Goal: Task Accomplishment & Management: Use online tool/utility

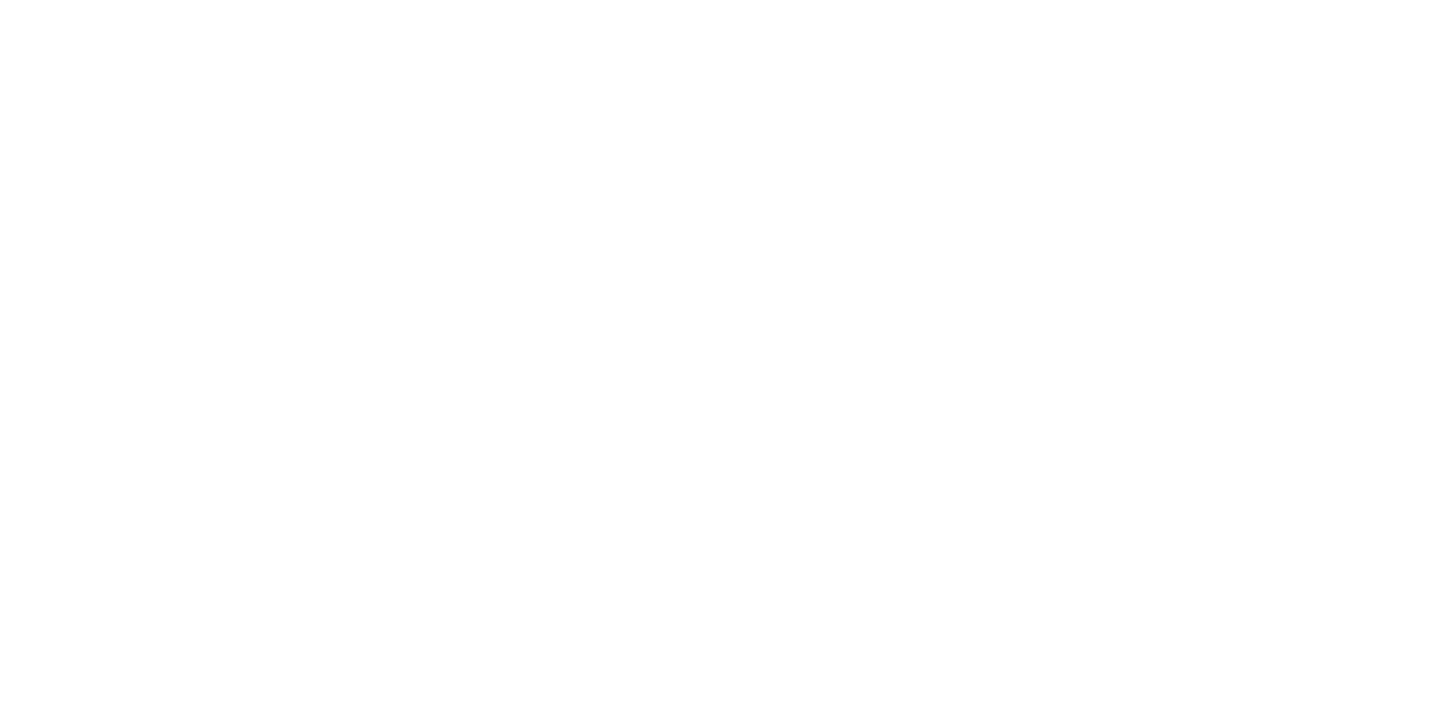
select select "*"
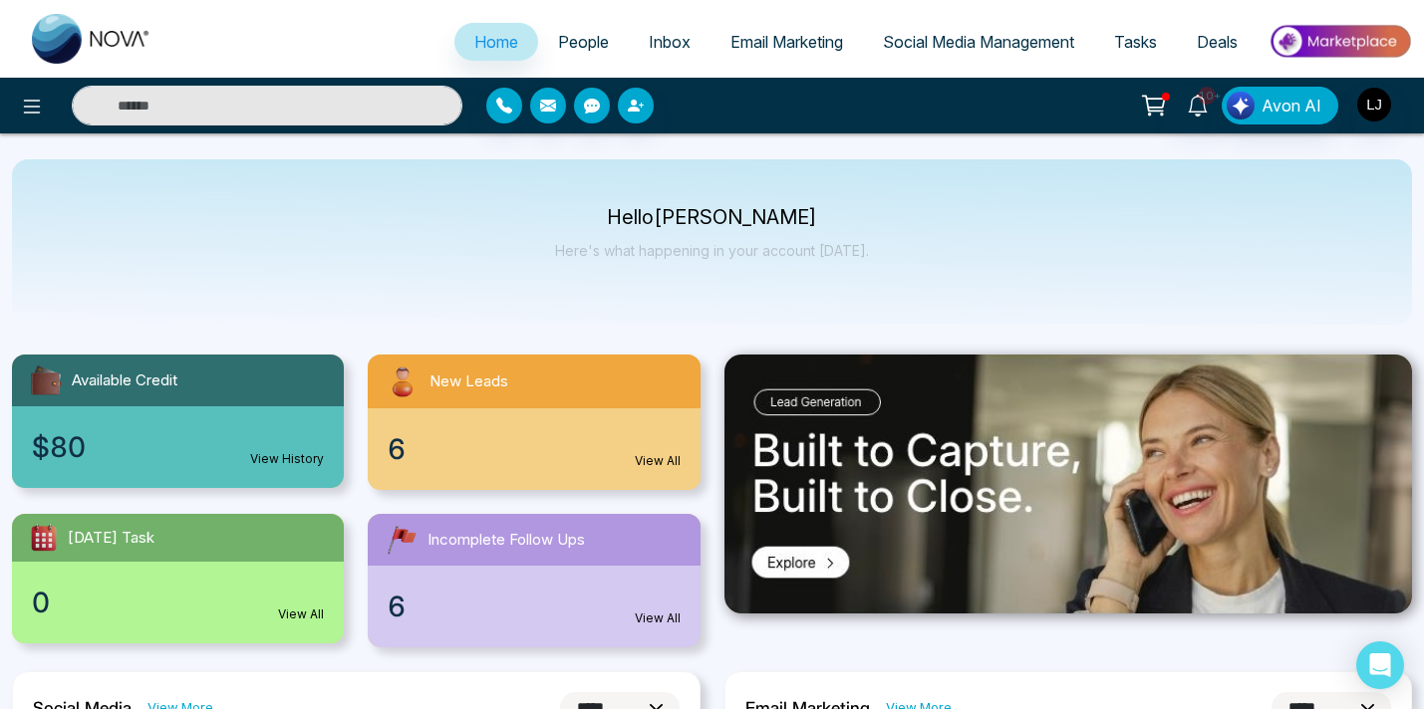
click at [953, 51] on link "Social Media Management" at bounding box center [978, 42] width 231 height 38
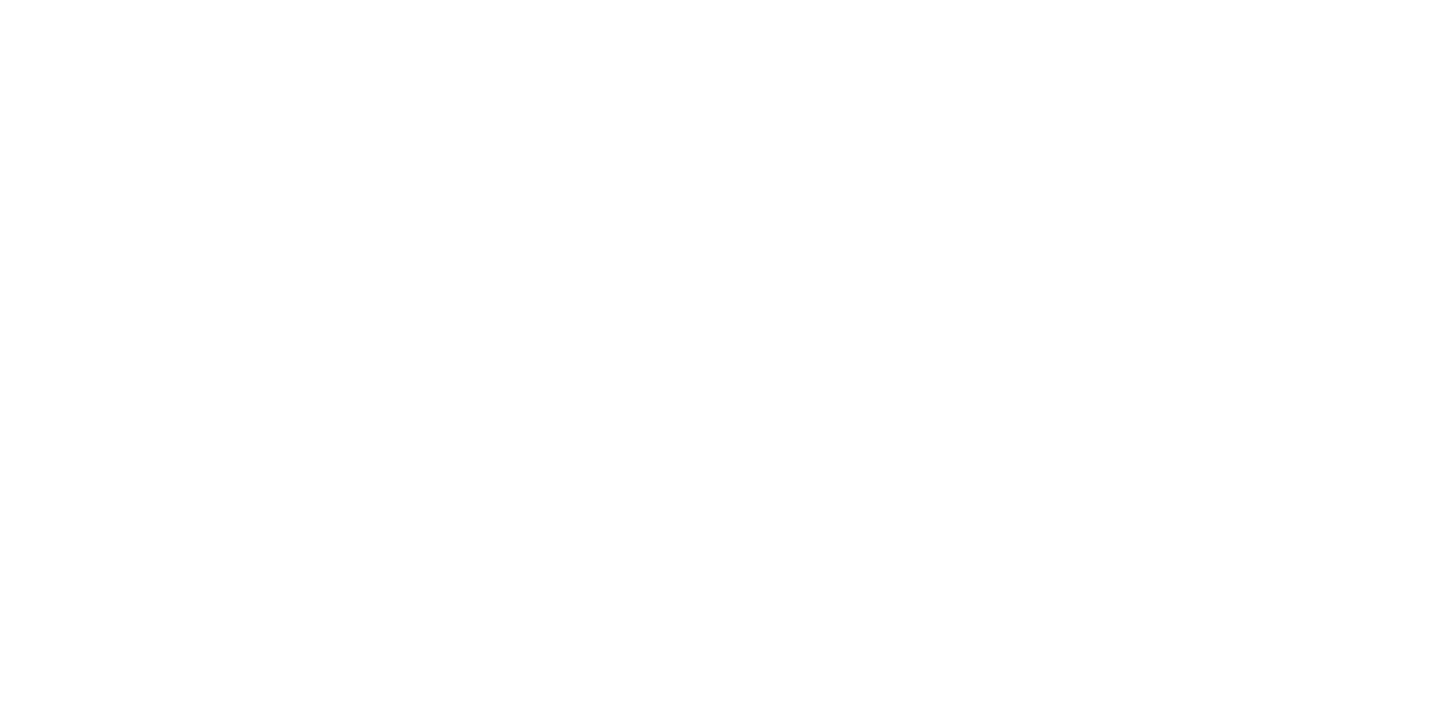
click at [524, 292] on body at bounding box center [717, 354] width 1434 height 709
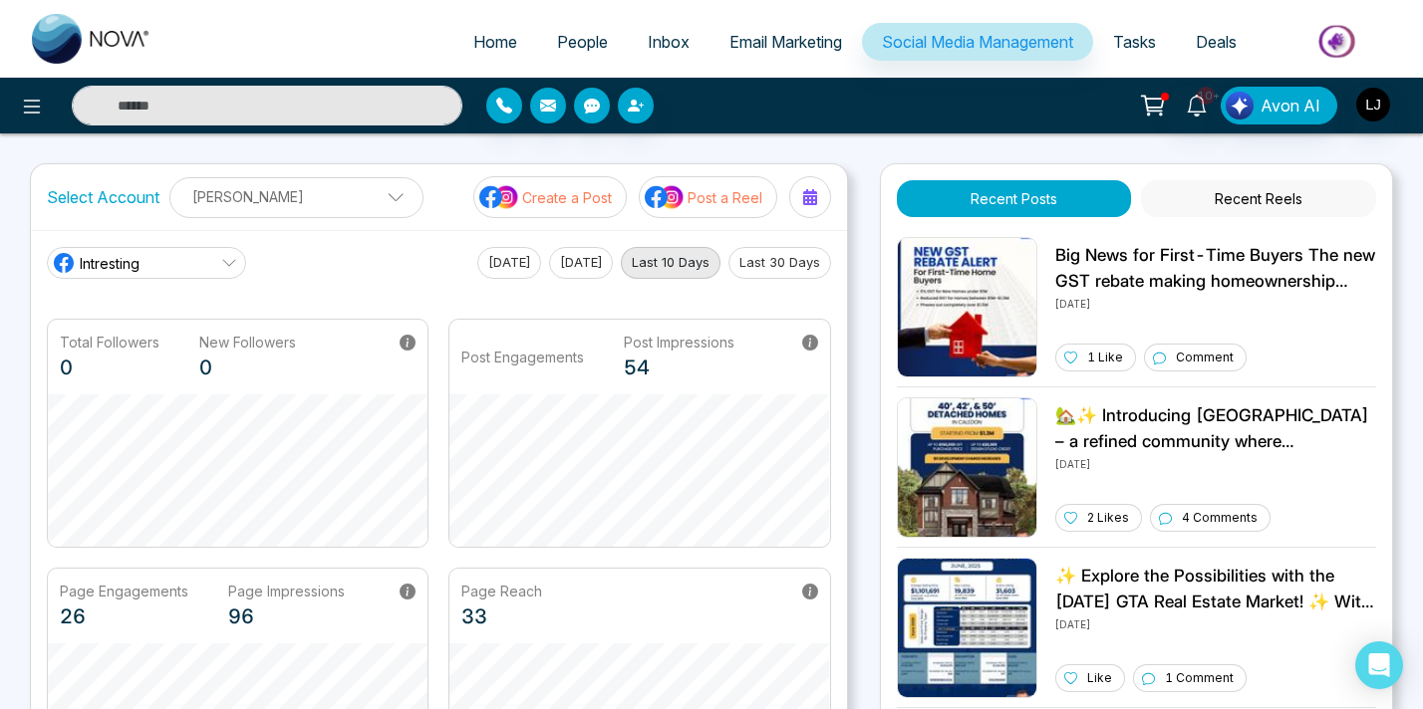
click at [1280, 196] on button "Recent Reels" at bounding box center [1258, 198] width 235 height 37
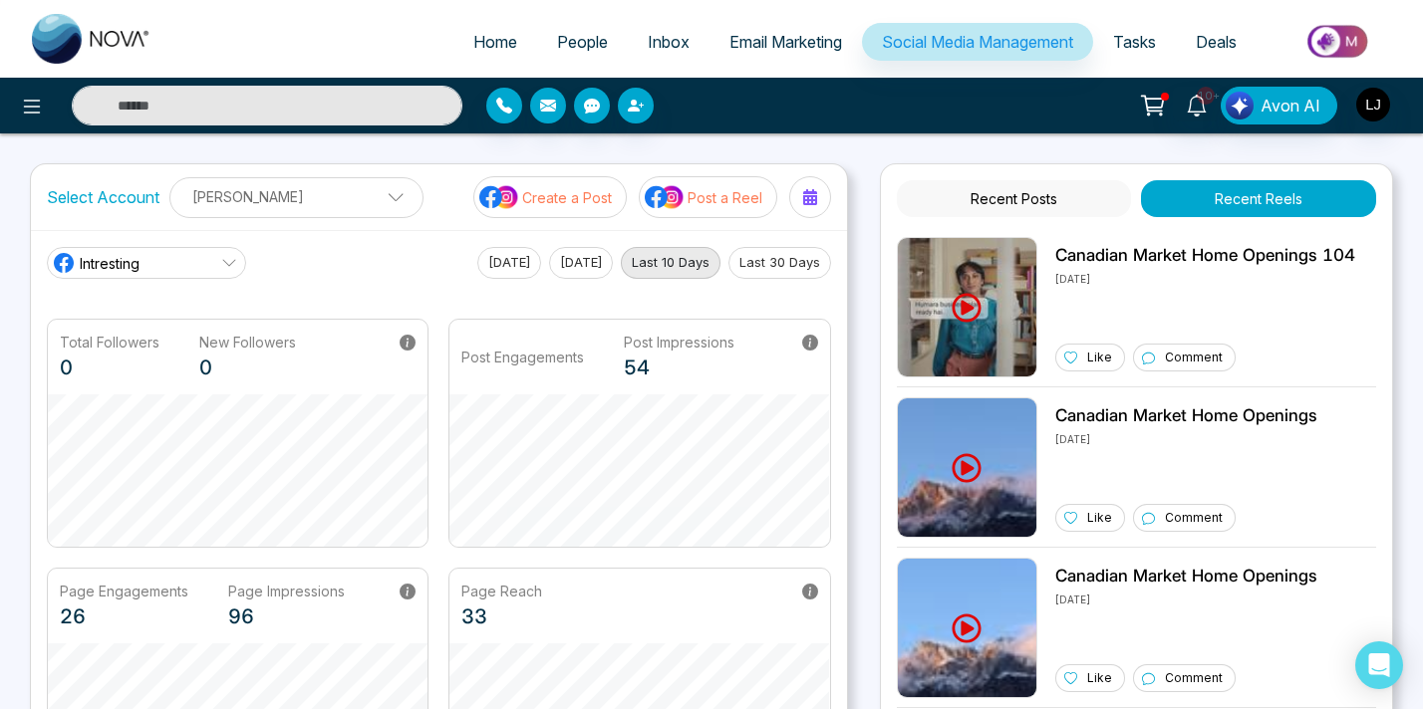
click at [176, 271] on link "Intresting" at bounding box center [146, 263] width 199 height 32
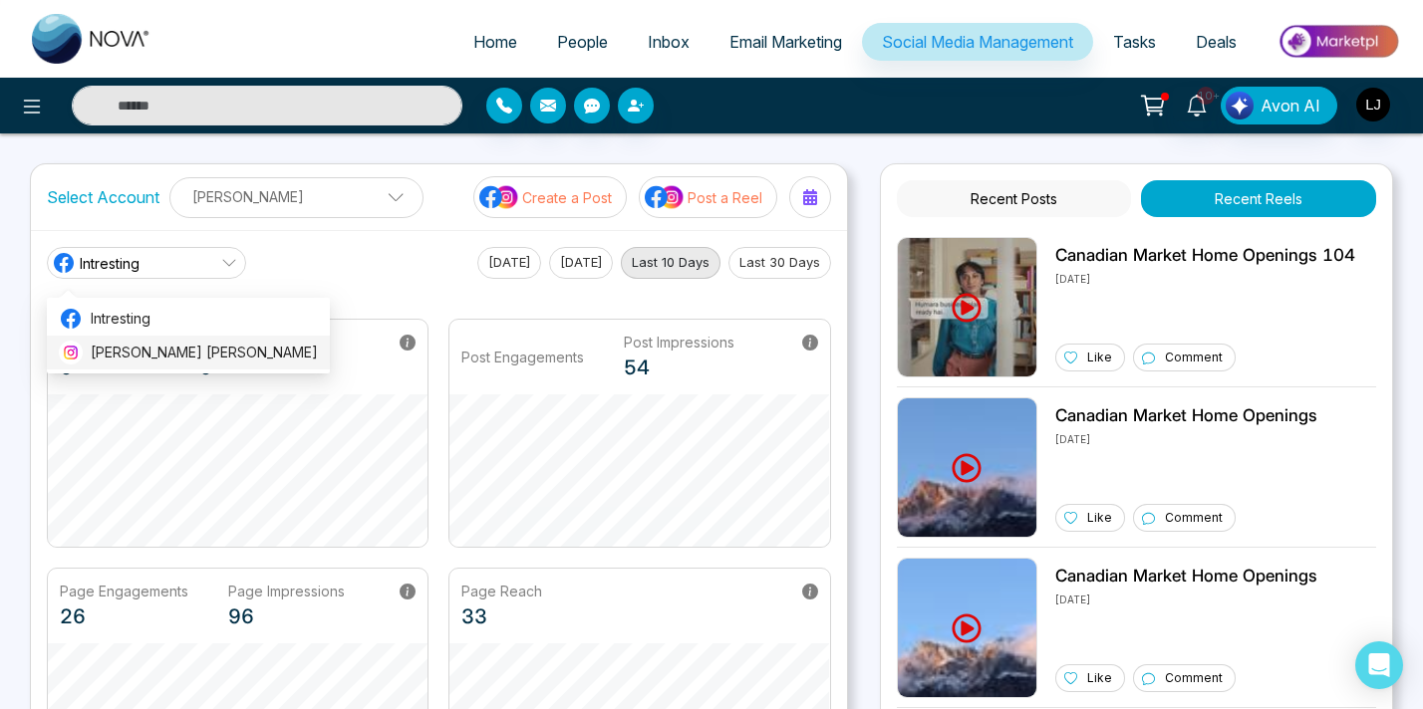
click at [134, 353] on span "[PERSON_NAME] [PERSON_NAME]" at bounding box center [204, 353] width 227 height 22
